Goal: Task Accomplishment & Management: Manage account settings

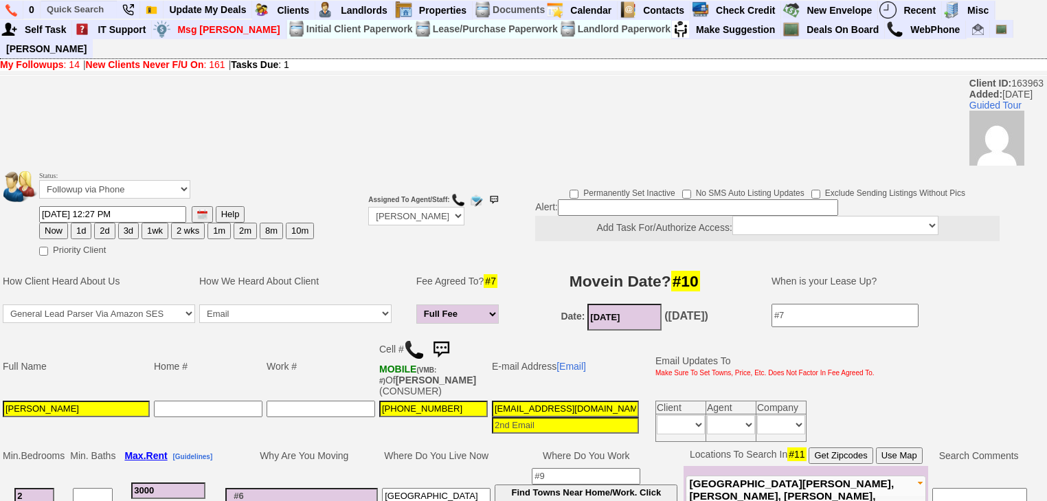
click at [212, 59] on link "New Clients Never F/U On : 161" at bounding box center [155, 64] width 139 height 11
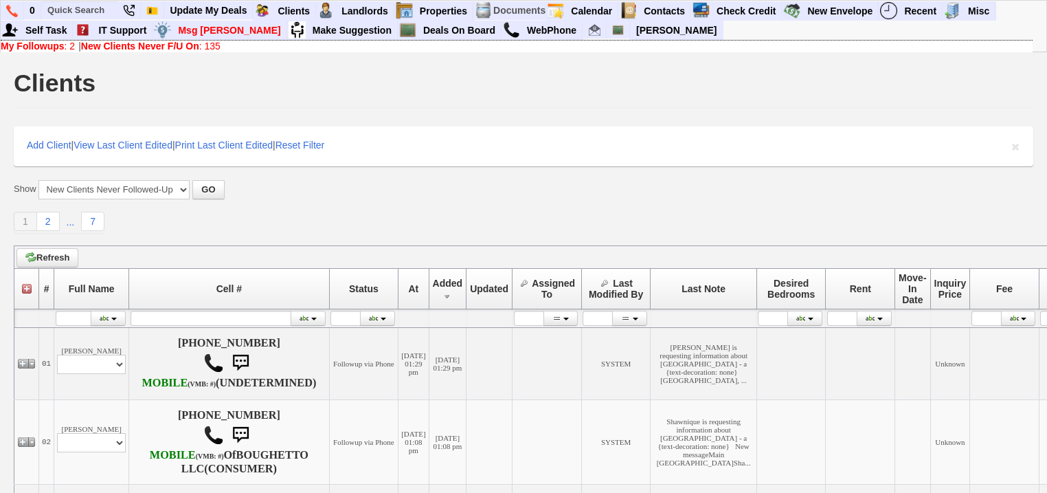
click at [60, 49] on b "My Followups" at bounding box center [33, 46] width 64 height 11
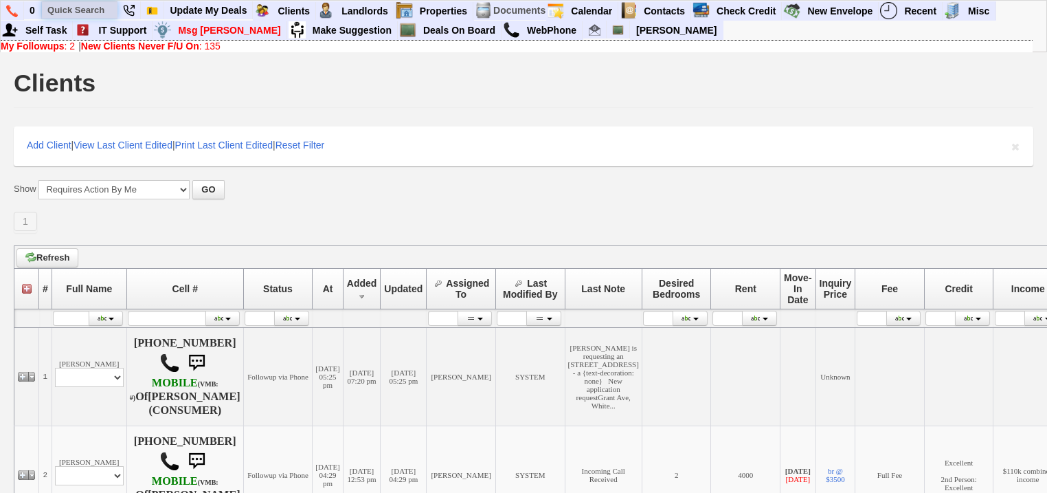
click at [70, 3] on input "text" at bounding box center [80, 9] width 76 height 17
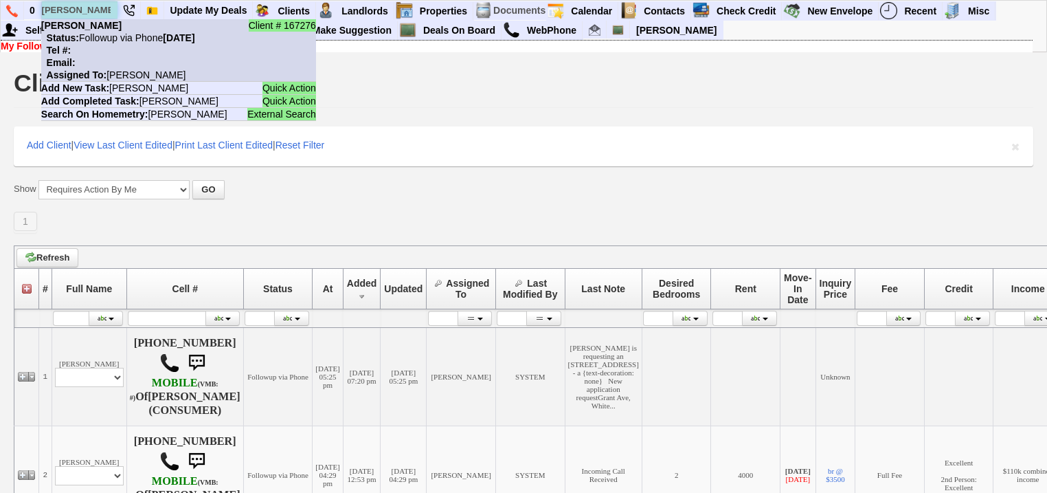
type input "ronald r tun"
click at [134, 52] on li "Client # 167276 Ronald R Tun Status: Followup via Phone Friday, August 29th, 20…" at bounding box center [178, 50] width 275 height 63
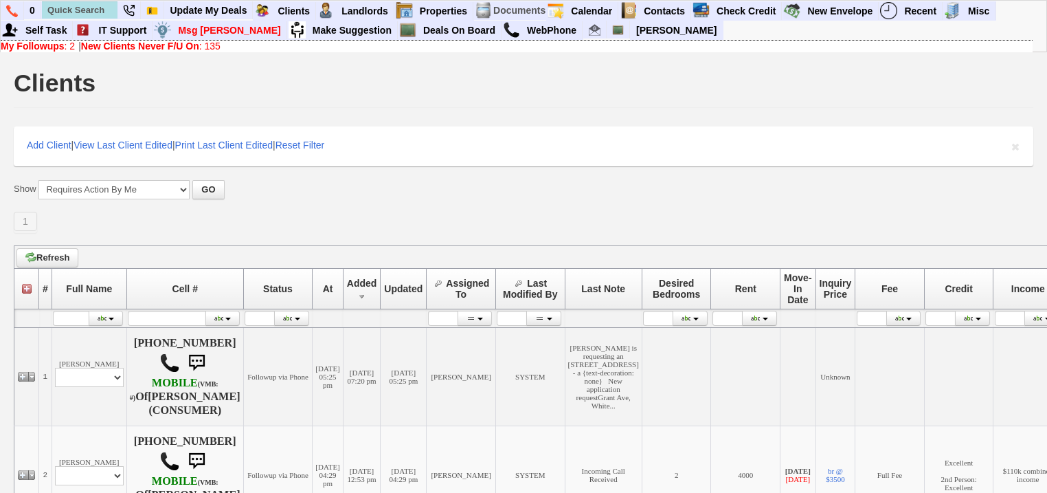
click at [186, 43] on b "New Clients Never F/U On" at bounding box center [140, 46] width 118 height 11
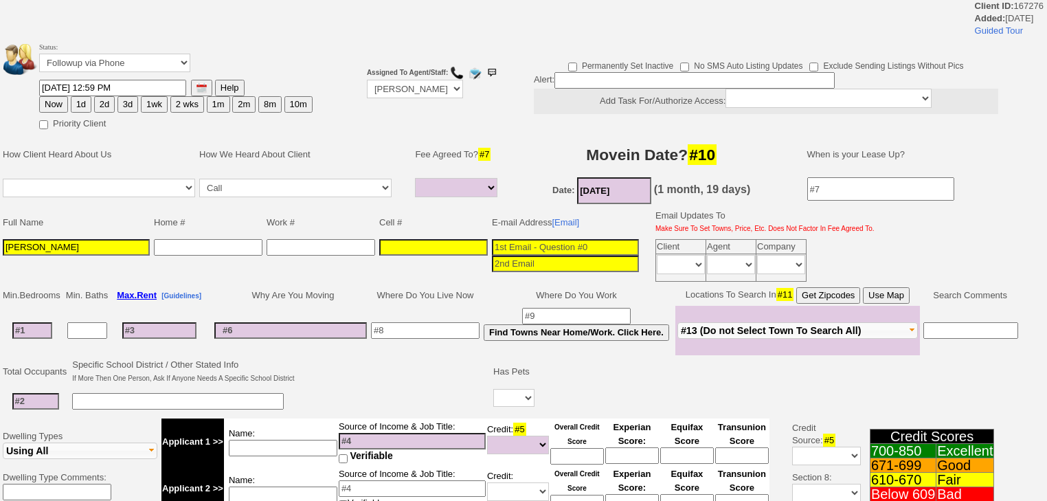
select select
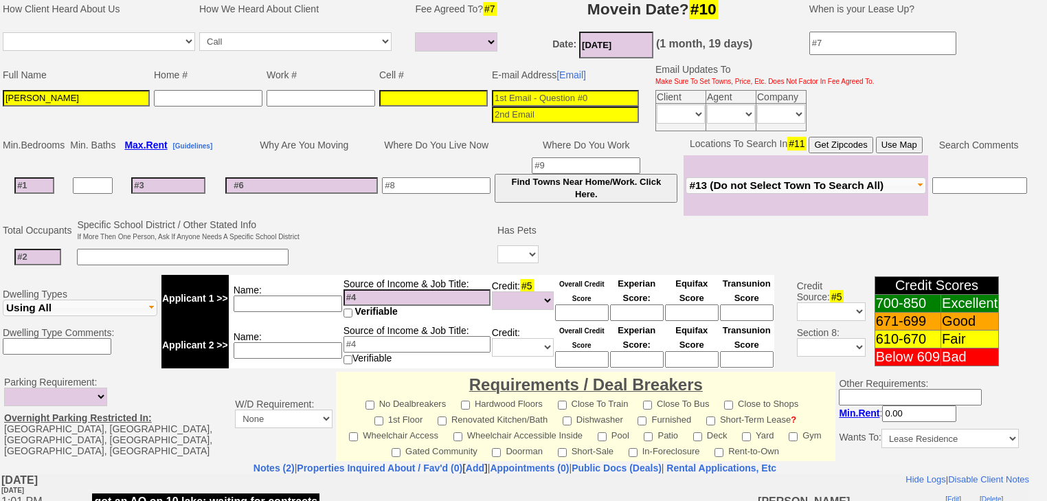
scroll to position [330, 0]
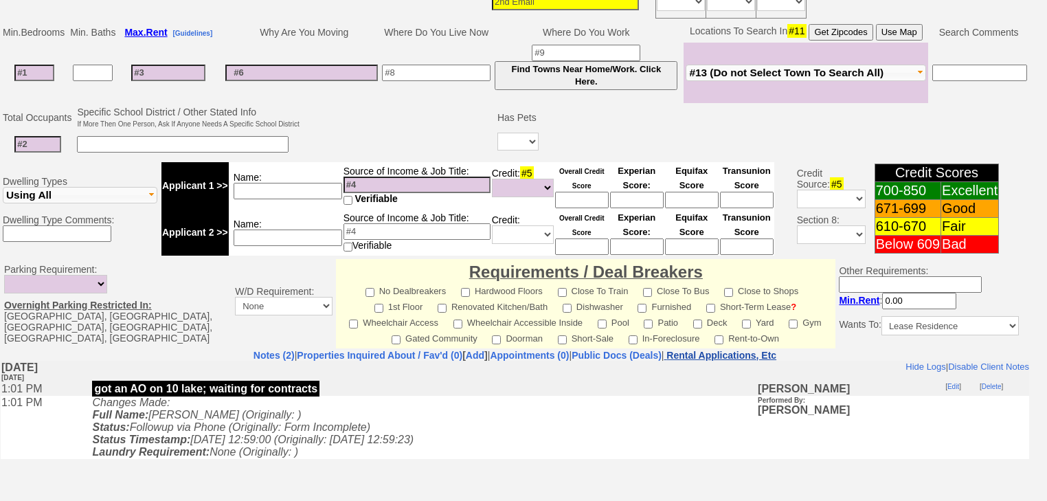
click at [776, 350] on nobr "Rental Applications, Etc" at bounding box center [722, 355] width 110 height 11
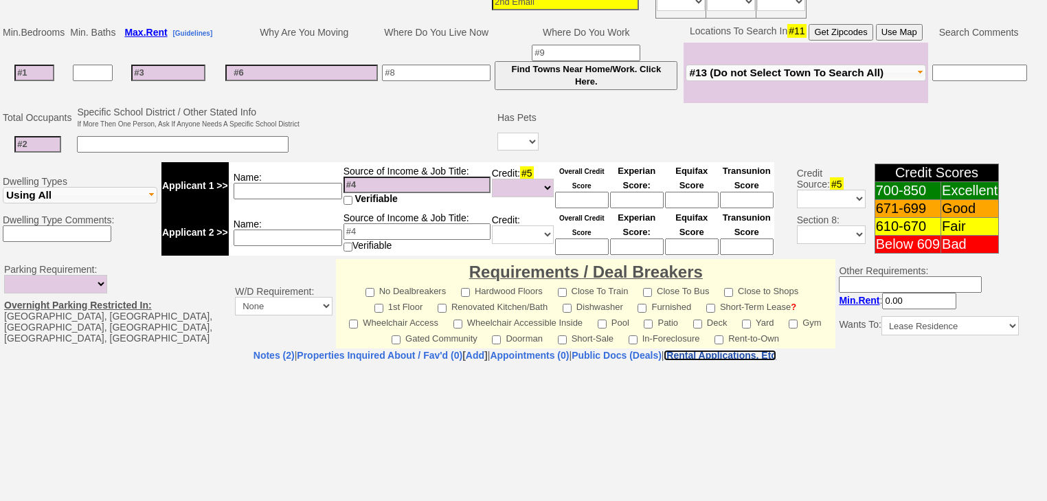
select select "100"
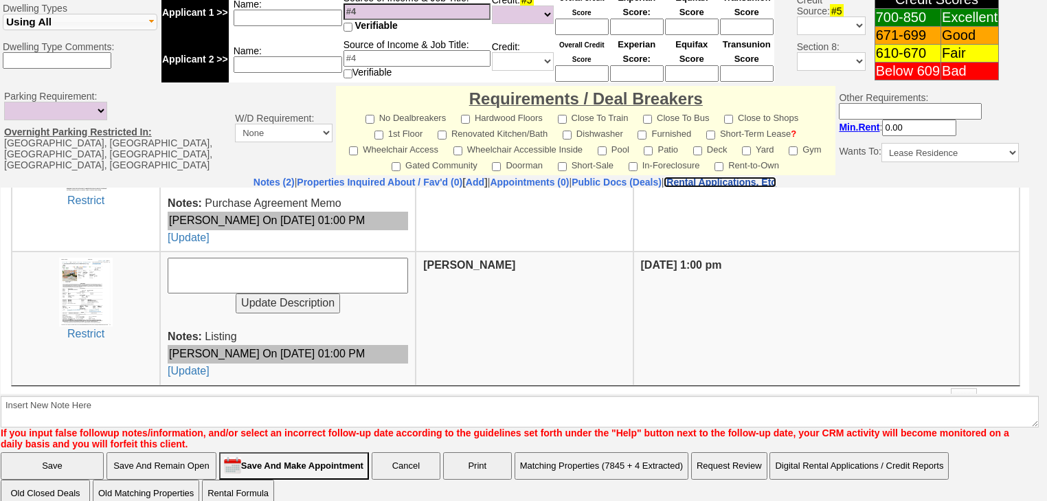
scroll to position [480, 0]
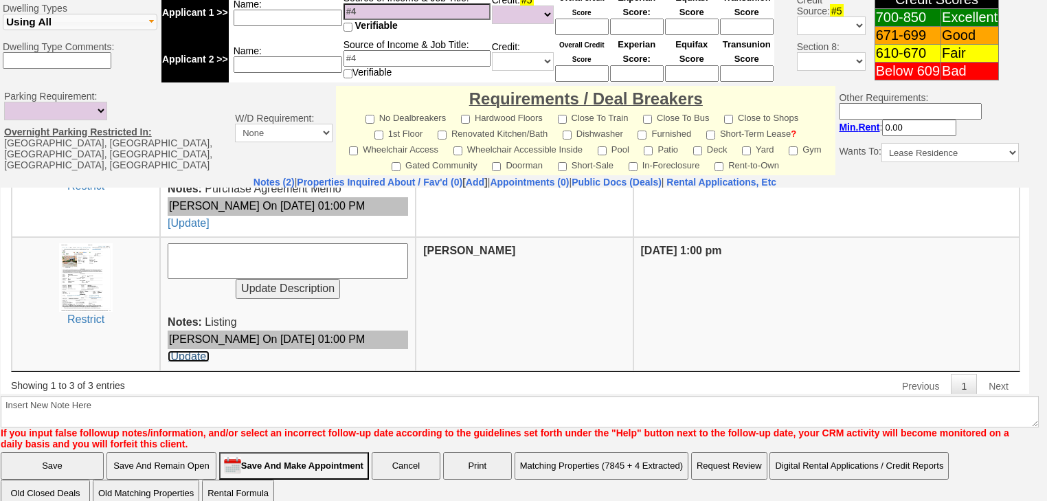
click at [183, 350] on link "[Update]" at bounding box center [188, 356] width 41 height 12
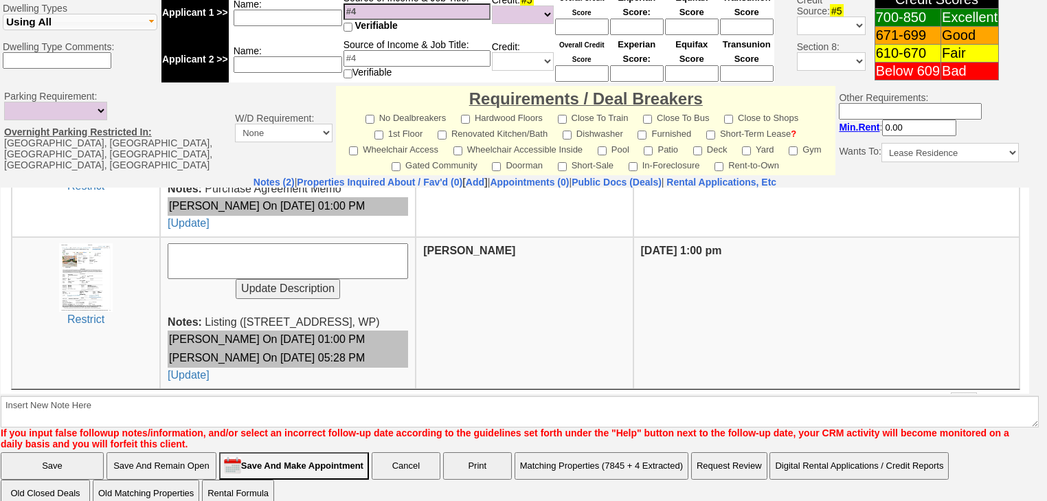
drag, startPoint x: 203, startPoint y: 317, endPoint x: 250, endPoint y: 306, distance: 48.7
click at [210, 315] on span "Listing (10 Lake Street #1B, WP) Renata On 08/15/2025 01:00 PM Renata On 08/25/…" at bounding box center [288, 347] width 240 height 65
drag, startPoint x: 234, startPoint y: 315, endPoint x: 364, endPoint y: 312, distance: 130.6
click at [364, 312] on td "Update Description Notes: Listing (10 Lake Street #1B, WP) Renata On 08/15/2025…" at bounding box center [288, 312] width 256 height 152
copy span "(10 Lake Street #1B, WP)"
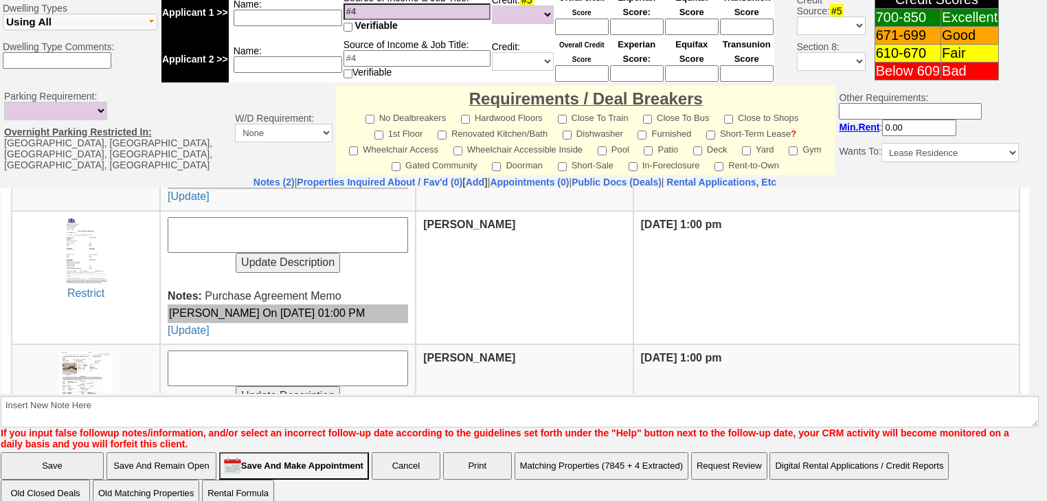
scroll to position [370, 0]
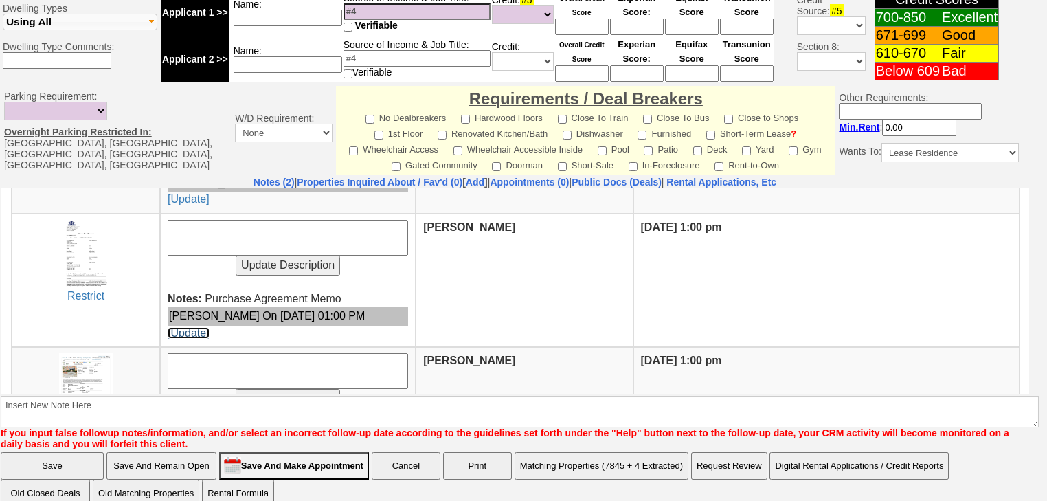
drag, startPoint x: 186, startPoint y: 328, endPoint x: 574, endPoint y: 248, distance: 396.5
click at [186, 328] on link "[Update]" at bounding box center [188, 332] width 41 height 12
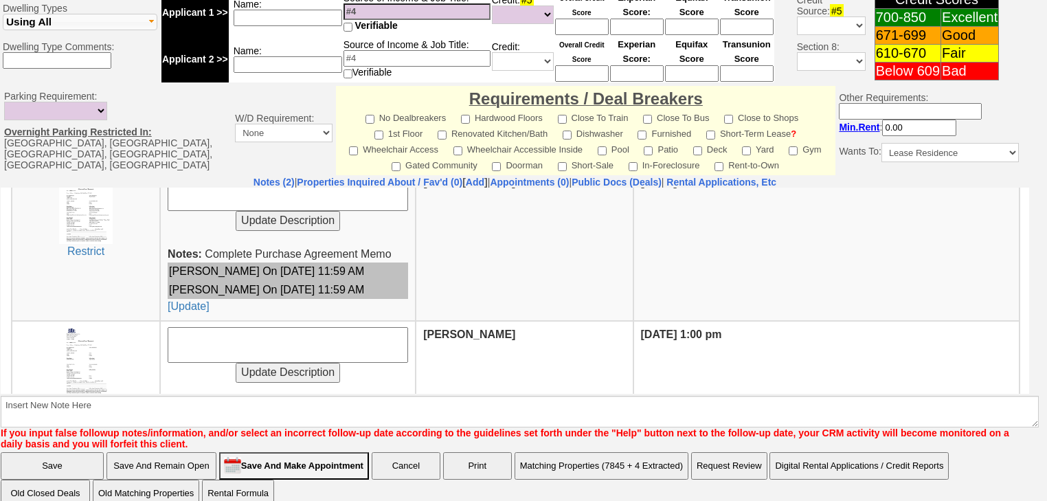
scroll to position [260, 0]
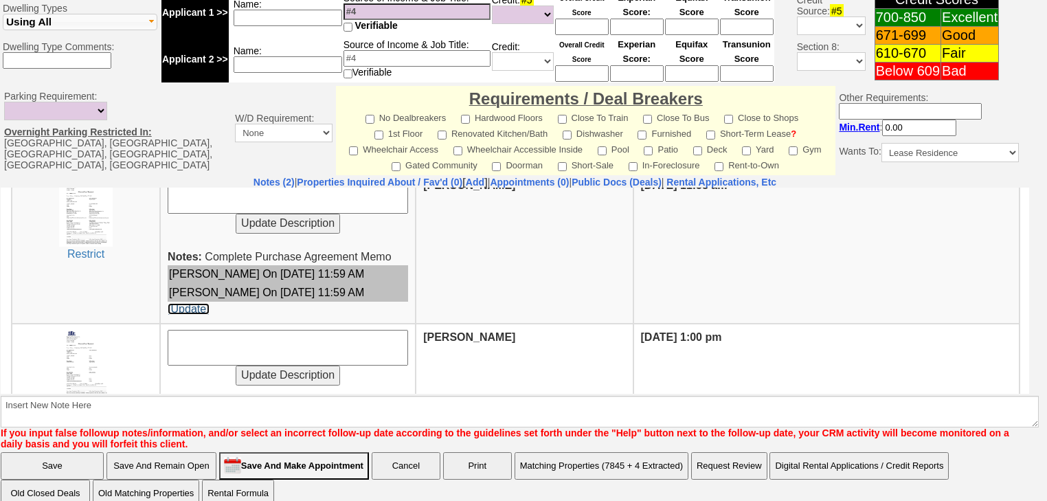
drag, startPoint x: 199, startPoint y: 306, endPoint x: 575, endPoint y: 253, distance: 379.6
click at [199, 306] on link "[Update]" at bounding box center [188, 308] width 41 height 12
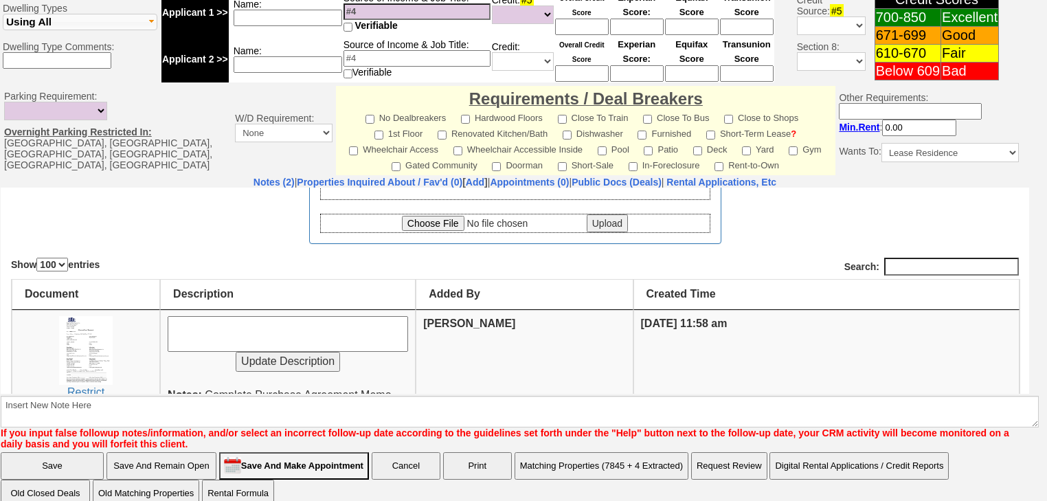
scroll to position [40, 0]
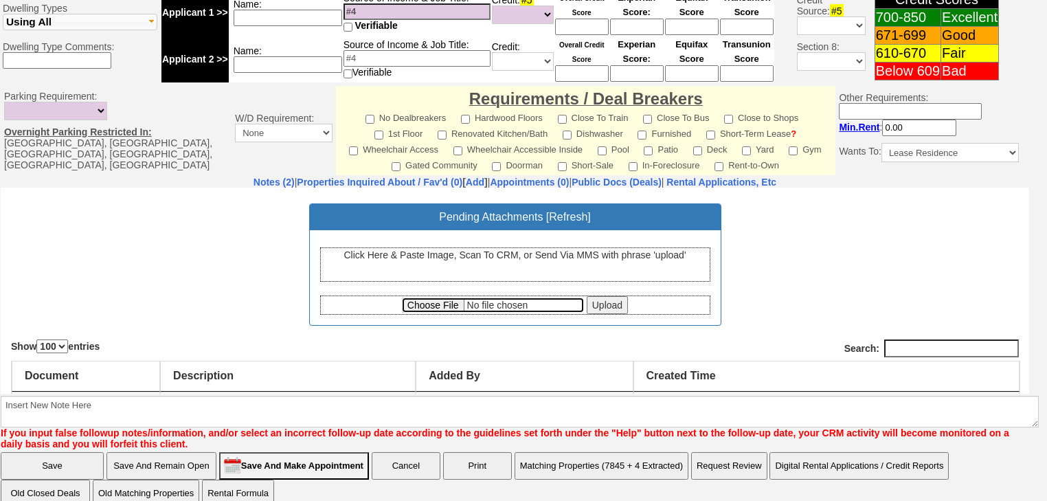
click at [421, 302] on input "file" at bounding box center [493, 304] width 182 height 15
type input "C:\fakepath\Listing.pdf"
click at [590, 304] on input "Upload" at bounding box center [607, 304] width 41 height 18
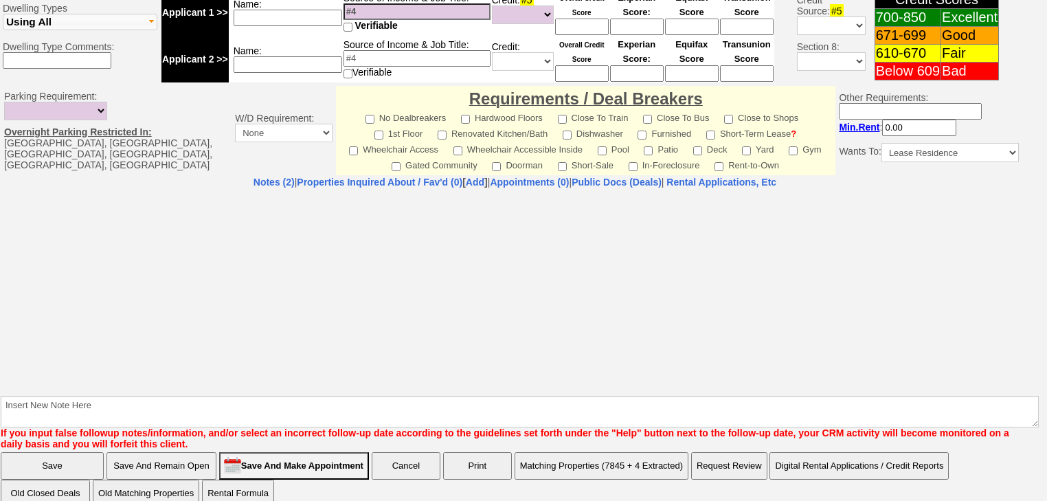
select select "100"
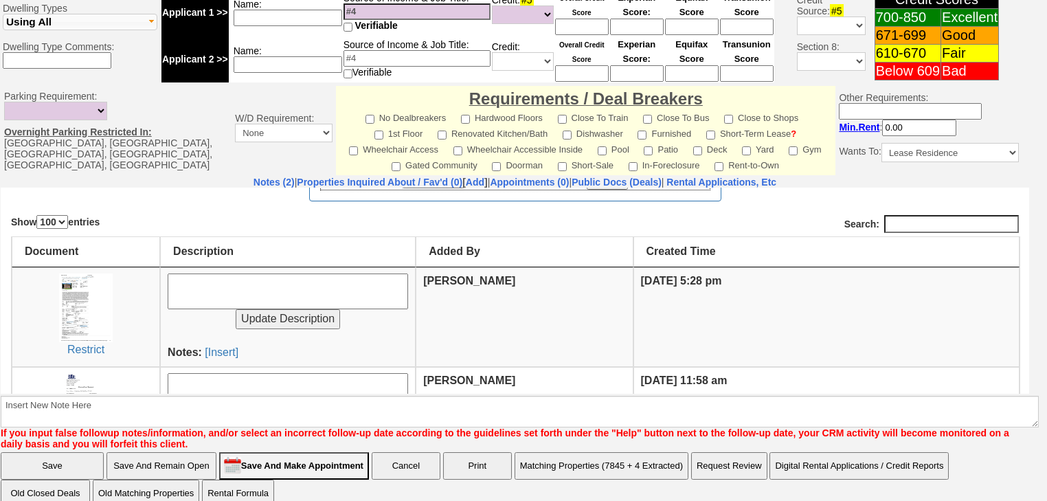
scroll to position [165, 0]
click at [217, 349] on link "[Insert]" at bounding box center [222, 351] width 34 height 12
click at [223, 348] on link "[Insert]" at bounding box center [222, 351] width 34 height 12
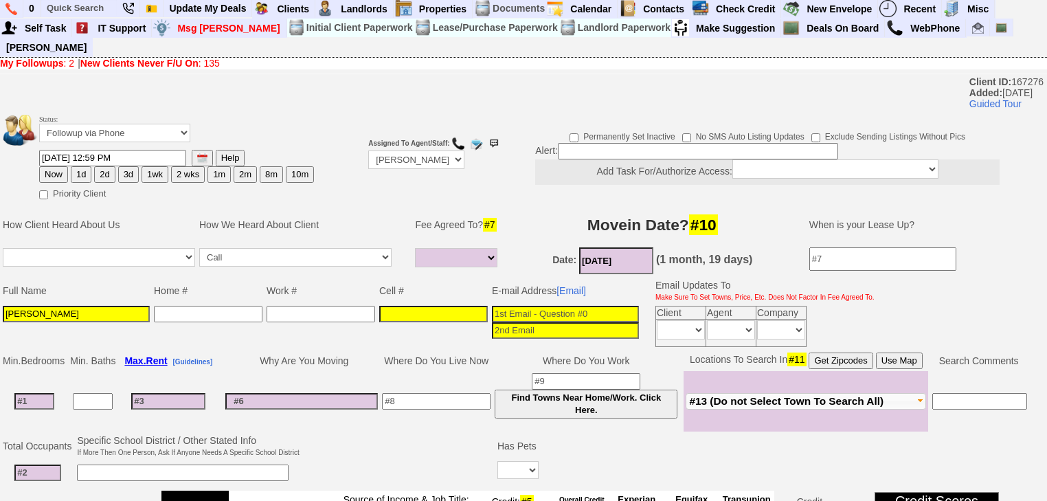
scroll to position [0, 0]
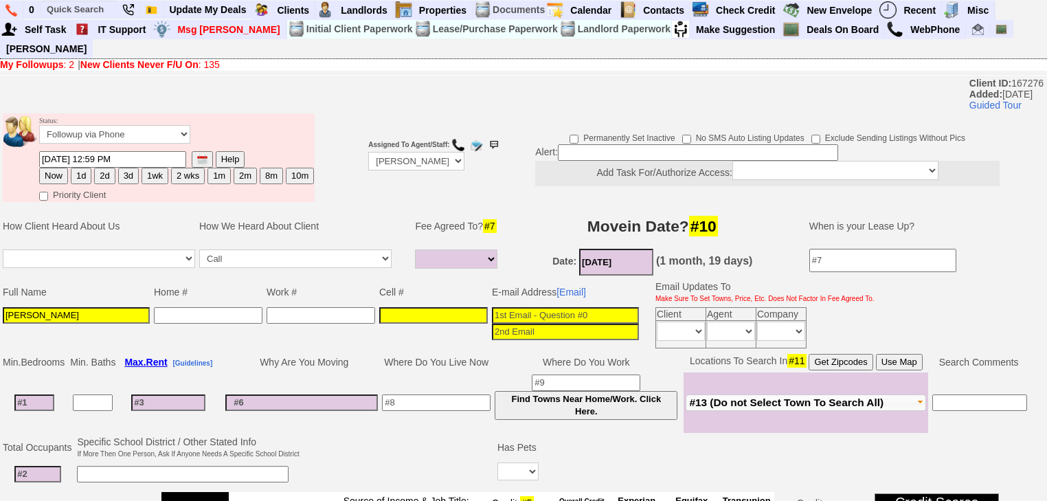
click at [159, 168] on button "1wk" at bounding box center [155, 176] width 27 height 16
type input "09/01/2025 05:27 PM"
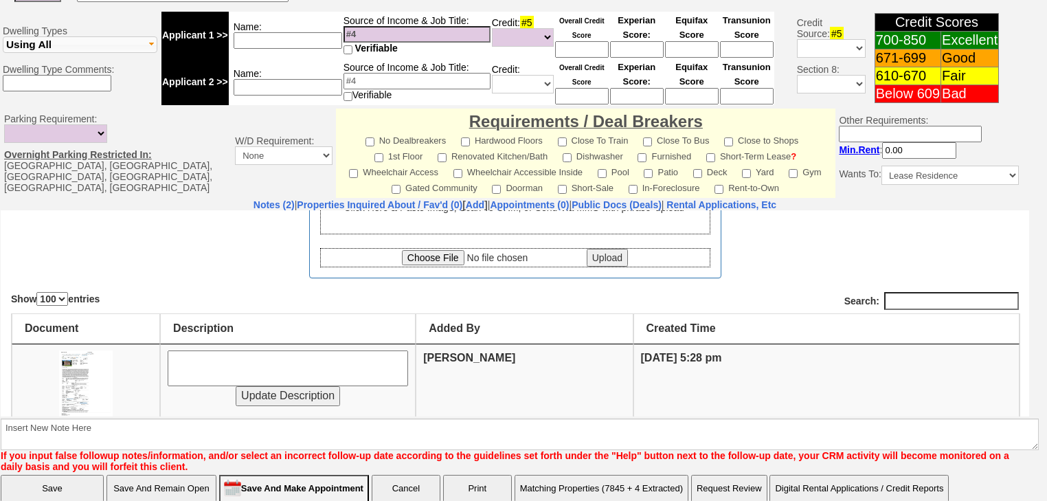
scroll to position [503, 0]
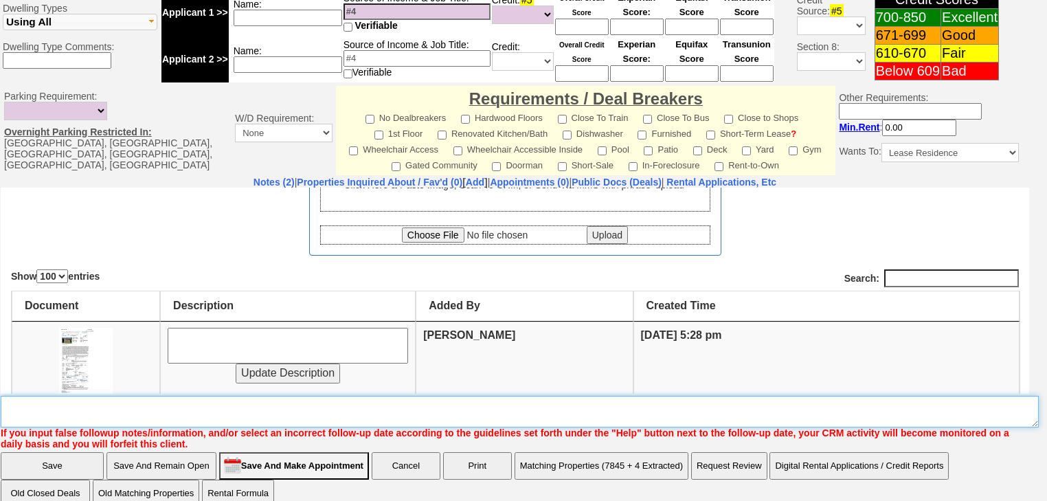
click at [18, 396] on textarea "Insert New Note Here" at bounding box center [520, 412] width 1038 height 32
type textarea "sent purchase mom for 2 n water st in ossining"
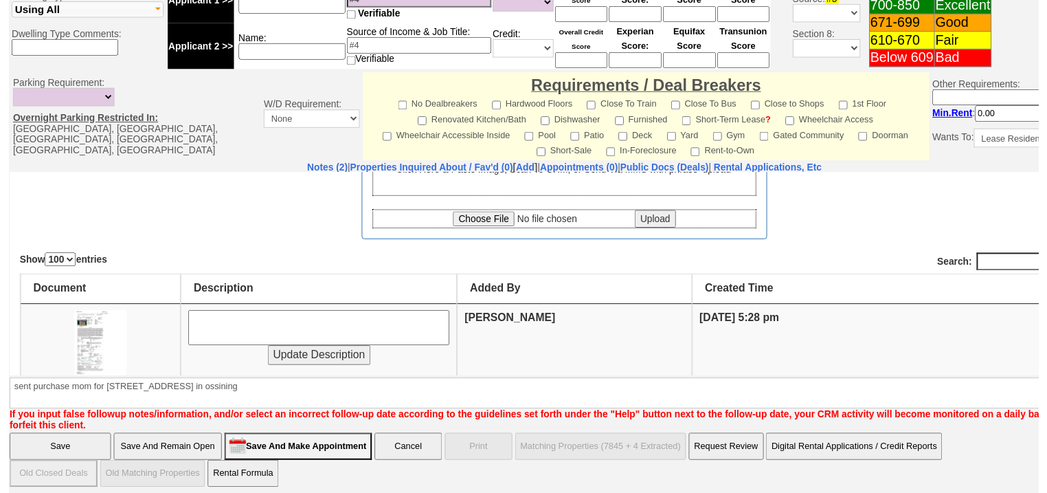
scroll to position [443, 0]
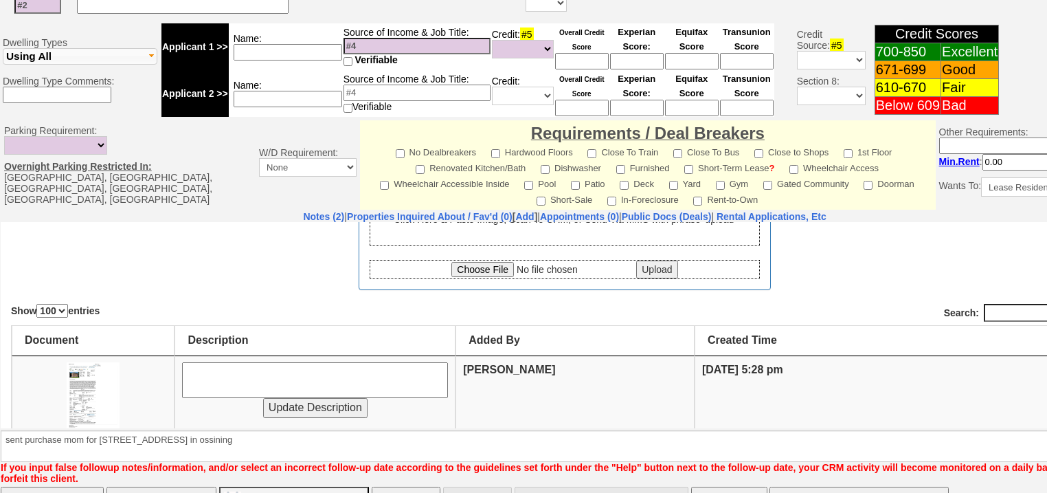
click at [69, 486] on input "Save" at bounding box center [52, 499] width 103 height 27
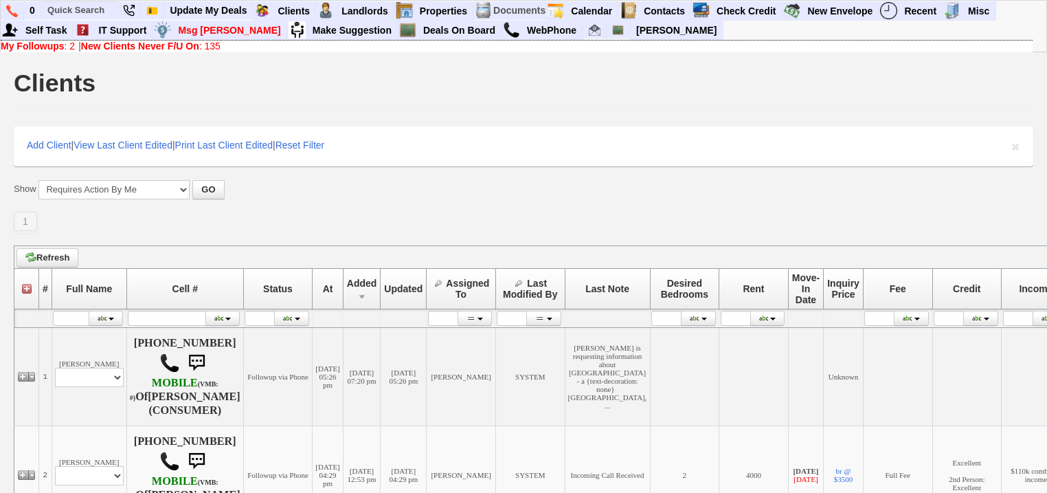
click at [187, 42] on b "New Clients Never F/U On" at bounding box center [140, 46] width 118 height 11
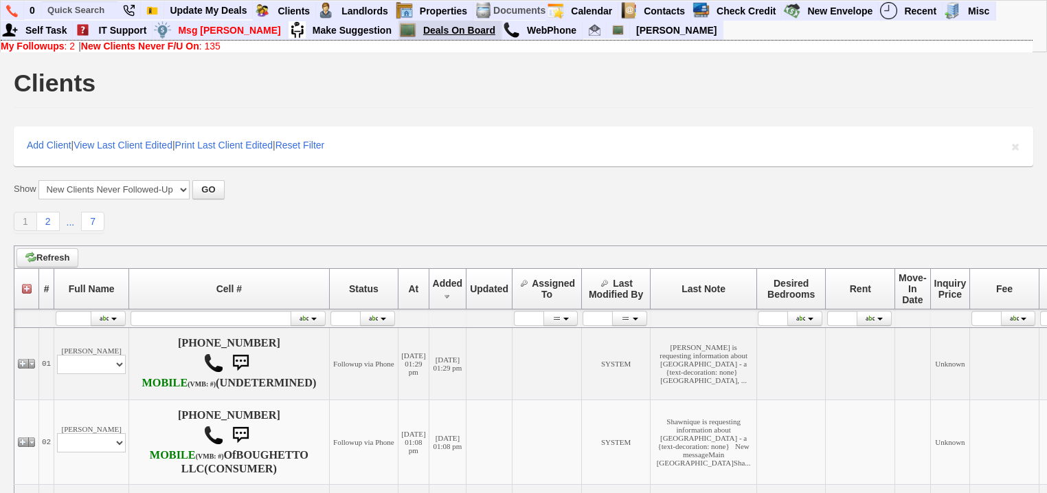
click at [418, 29] on link "Deals On Board" at bounding box center [460, 30] width 84 height 18
click at [196, 44] on b "New Clients Never F/U On" at bounding box center [140, 46] width 118 height 11
click at [74, 45] on link "My Followups : 3" at bounding box center [38, 46] width 74 height 11
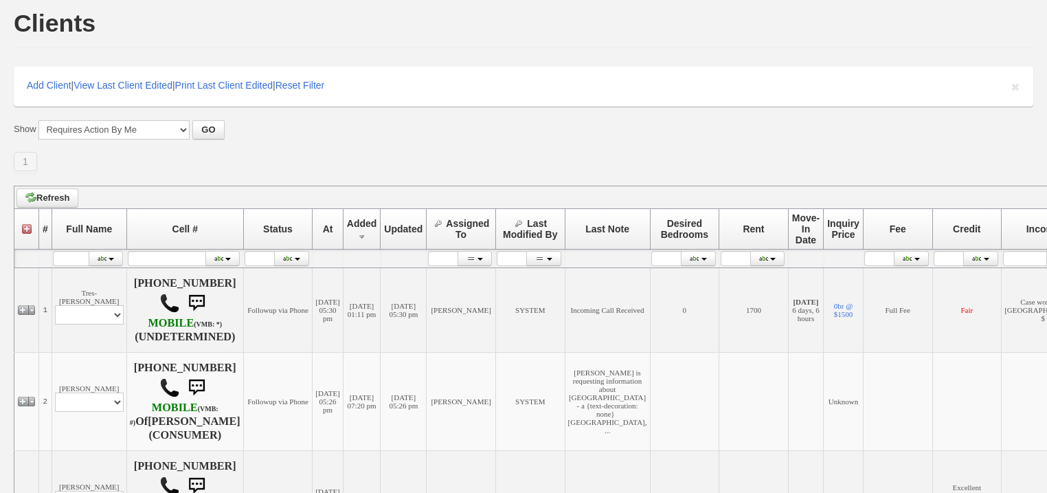
scroll to position [165, 0]
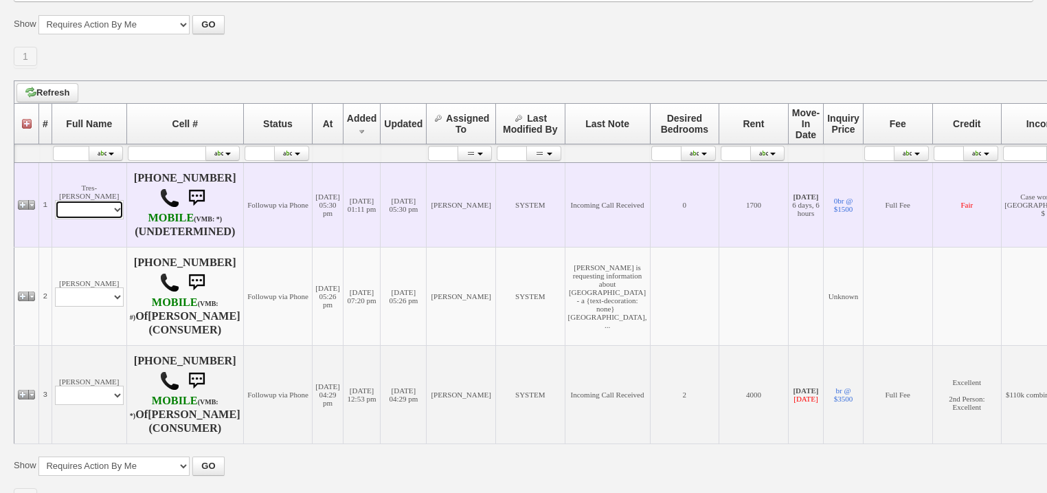
click at [91, 208] on select "Profile Edit Print Email Externally (Will Not Be Tracked In CRM) Closed Deals" at bounding box center [89, 209] width 69 height 19
select select "ChangeURL,/crm/custom/edit_client_form.php?redirect=%2Fcrm%2Fclients.php&id=167…"
click at [55, 200] on select "Profile Edit Print Email Externally (Will Not Be Tracked In CRM) Closed Deals" at bounding box center [89, 209] width 69 height 19
select select
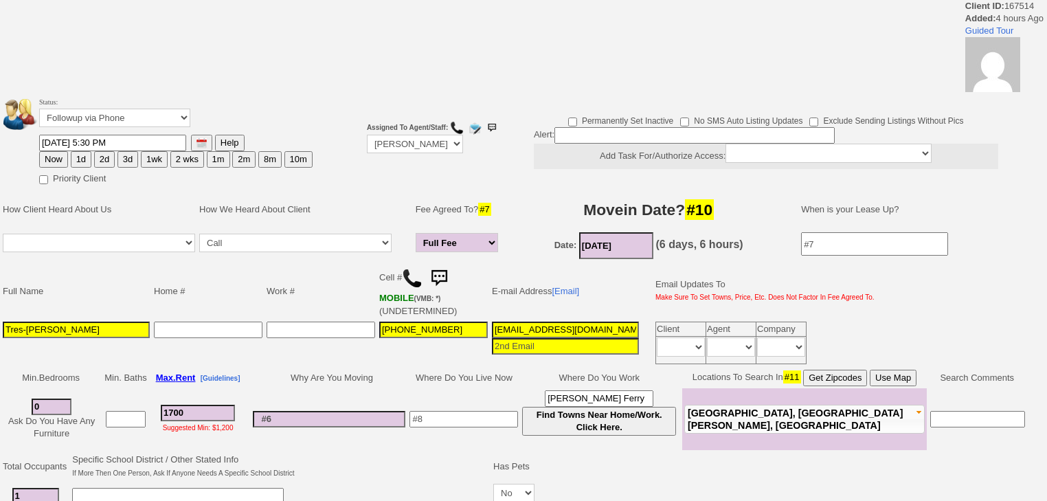
click at [85, 151] on button "1d" at bounding box center [81, 159] width 21 height 16
type input "08/26/2025 05:47 PM"
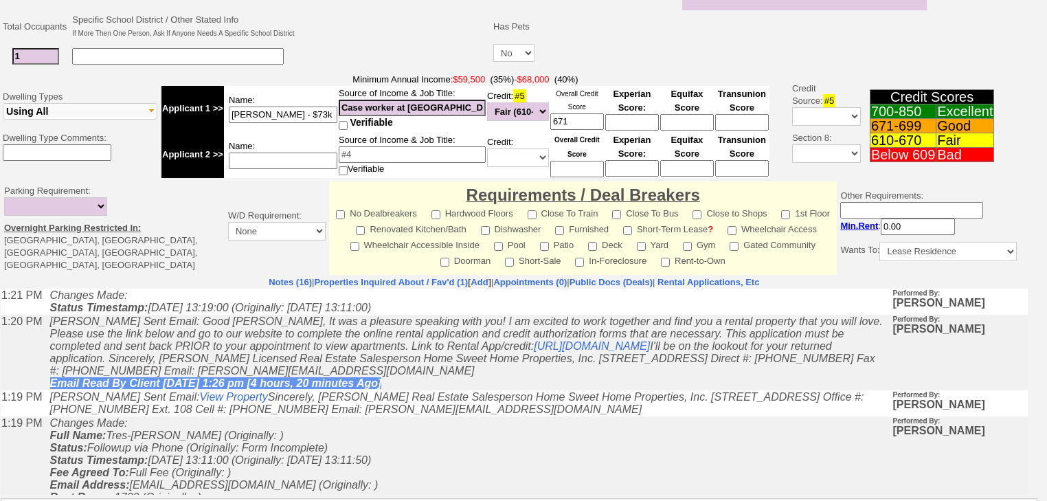
scroll to position [330, 0]
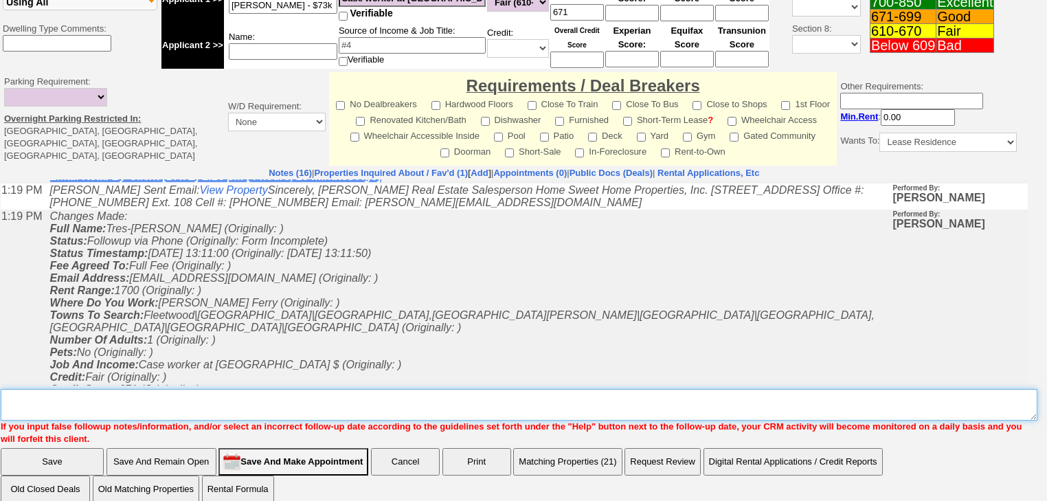
click at [85, 389] on textarea "Insert New Note Here" at bounding box center [519, 405] width 1037 height 32
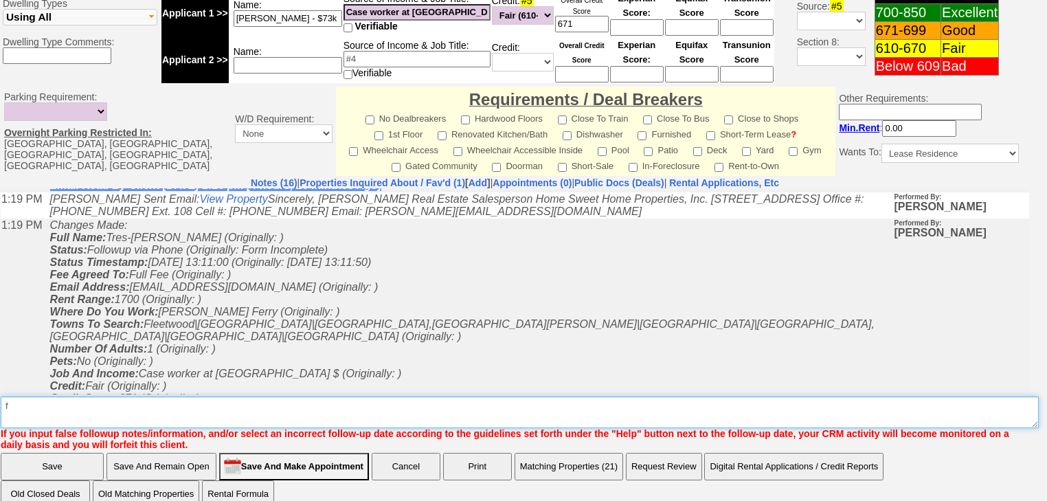
type textarea "f"
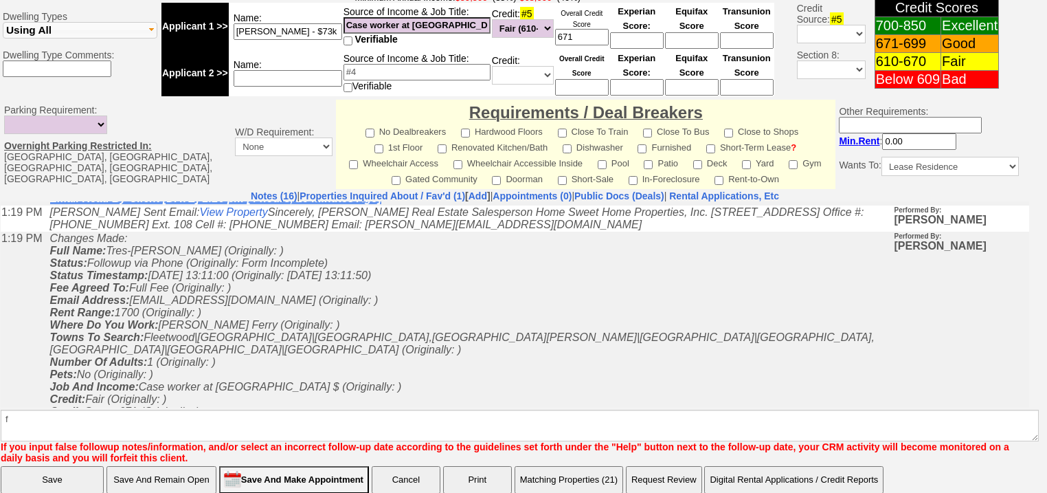
click at [77, 465] on td "Save Save And Remain Open Save And Make Appointment Cancel Print Matching Prope…" at bounding box center [515, 493] width 1030 height 56
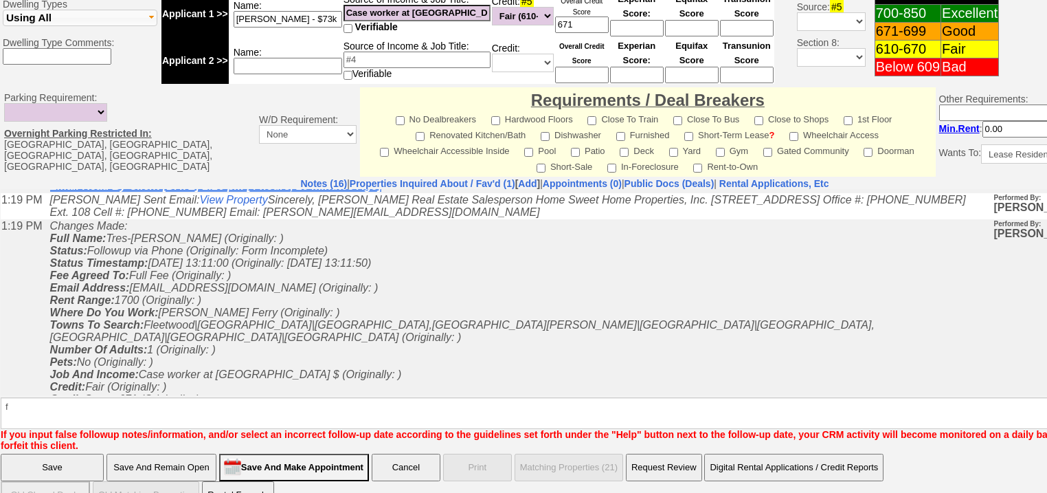
click at [69, 453] on input "Save" at bounding box center [52, 466] width 103 height 27
